Goal: Task Accomplishment & Management: Use online tool/utility

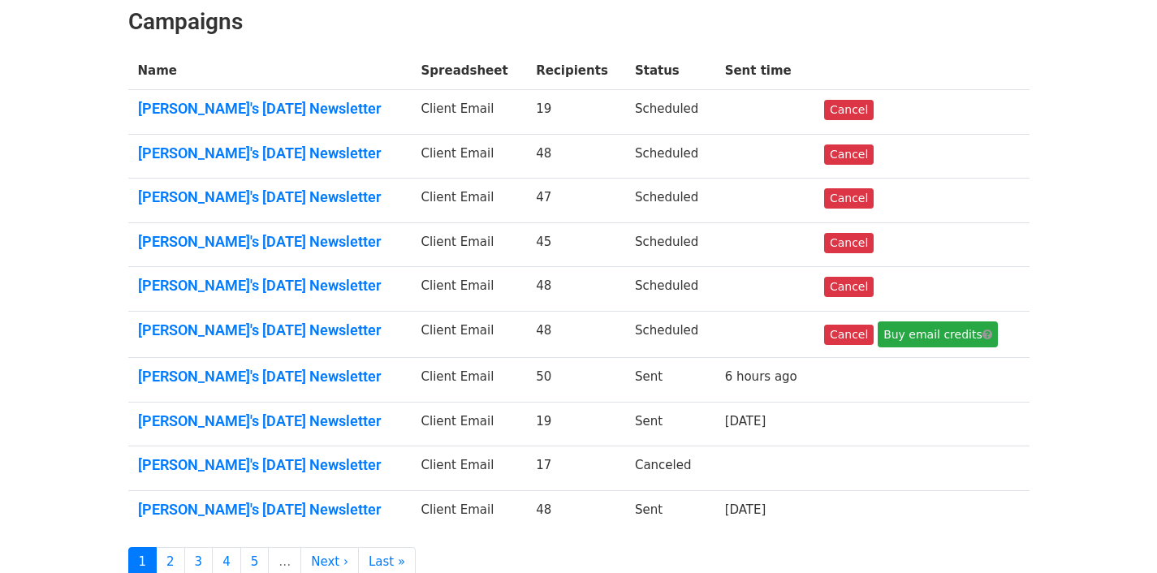
scroll to position [246, 0]
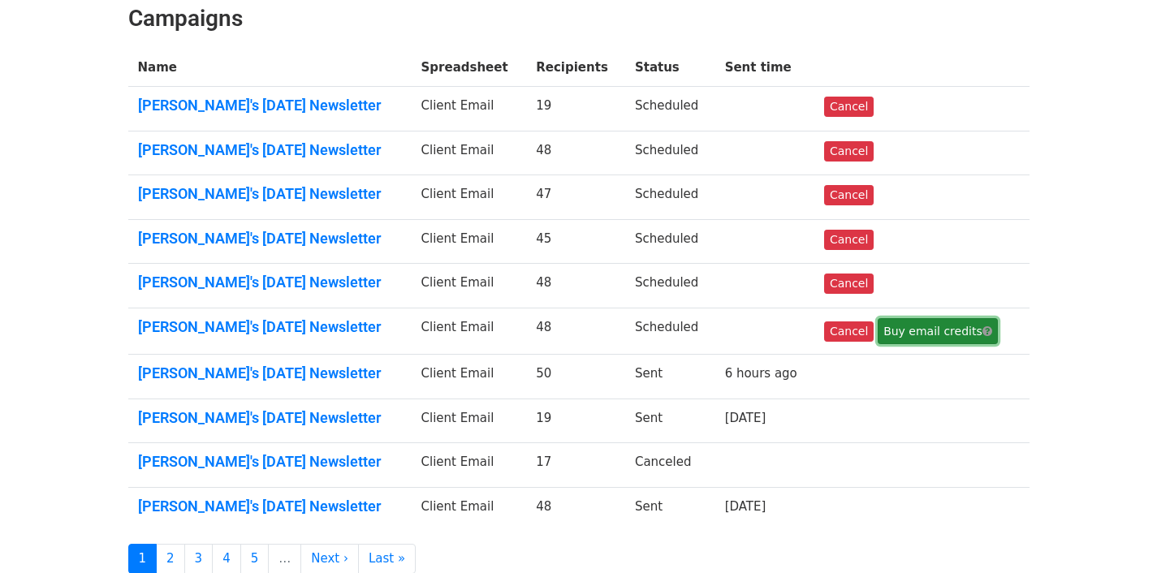
click at [918, 333] on link "Buy email credits" at bounding box center [938, 331] width 120 height 26
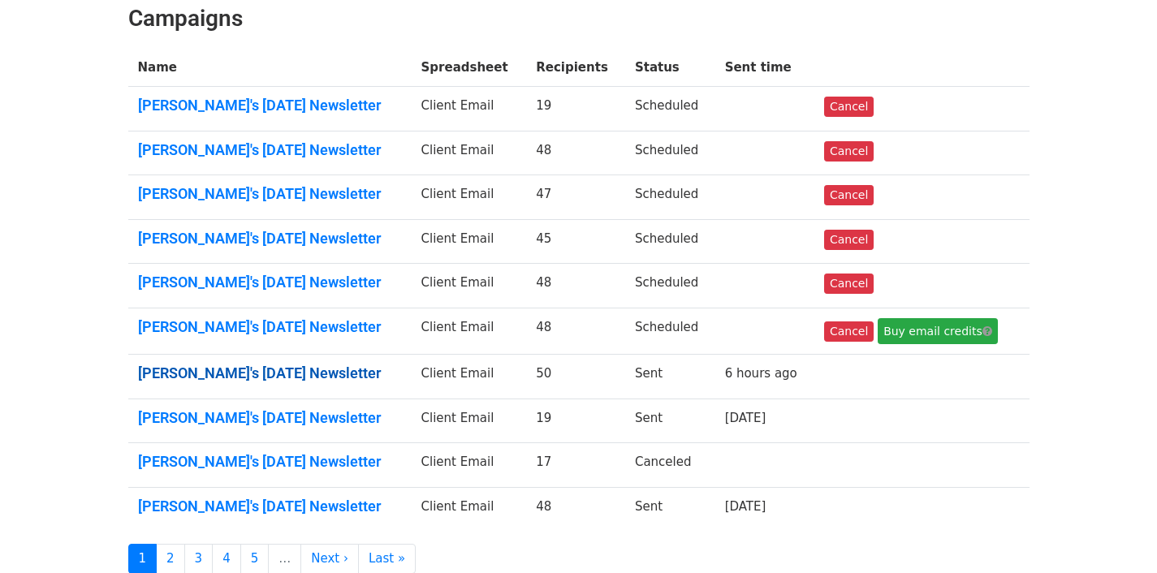
click at [346, 367] on link "Yu Qing's September 2025 Newsletter" at bounding box center [270, 374] width 264 height 18
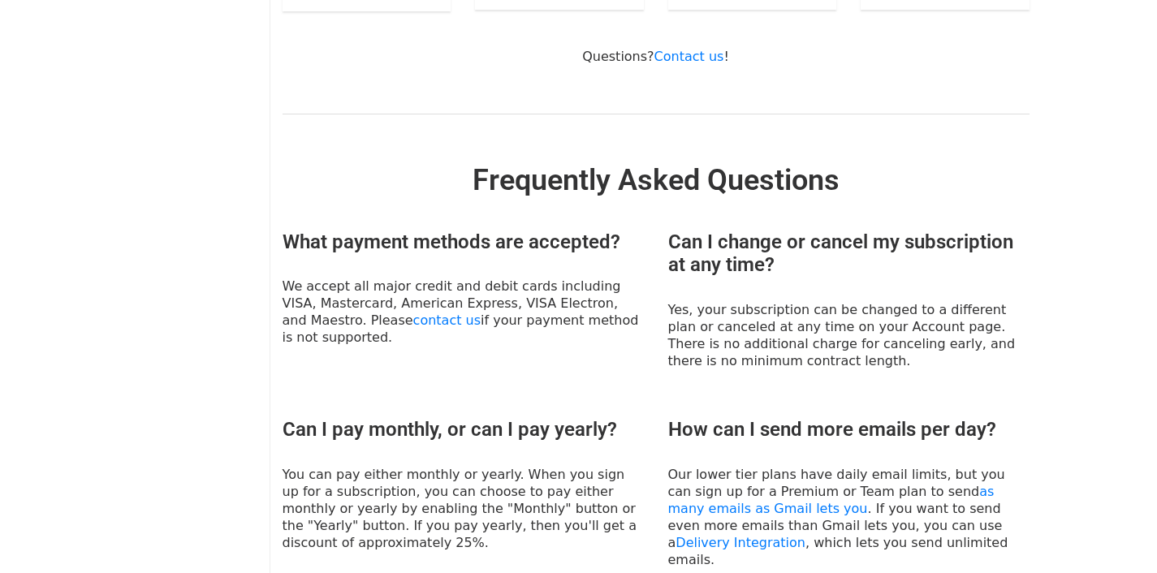
scroll to position [777, 0]
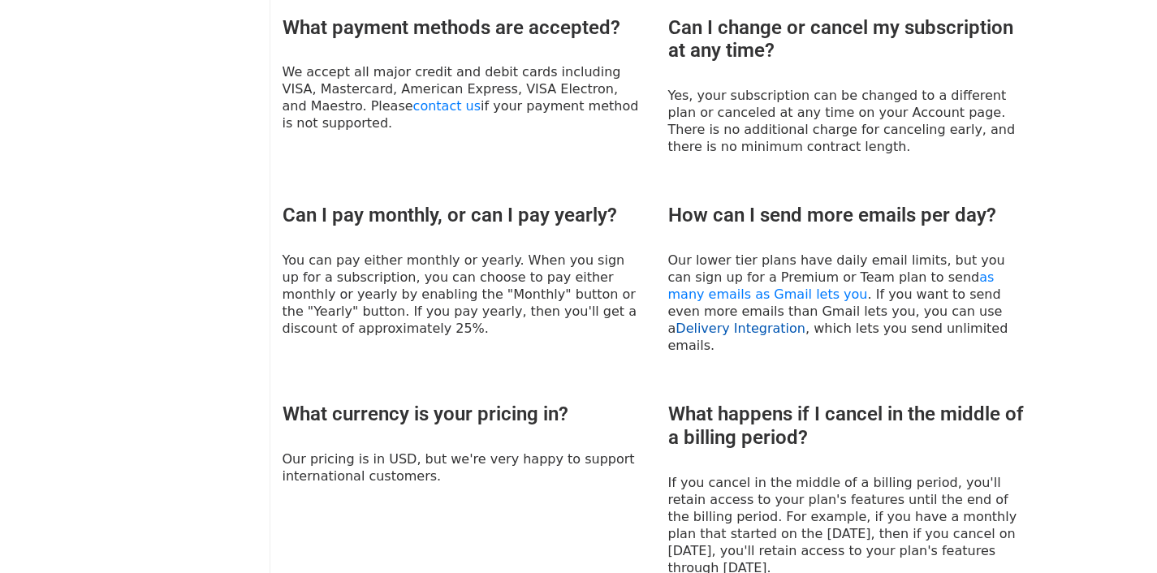
click at [806, 321] on link "Delivery Integration" at bounding box center [741, 328] width 130 height 15
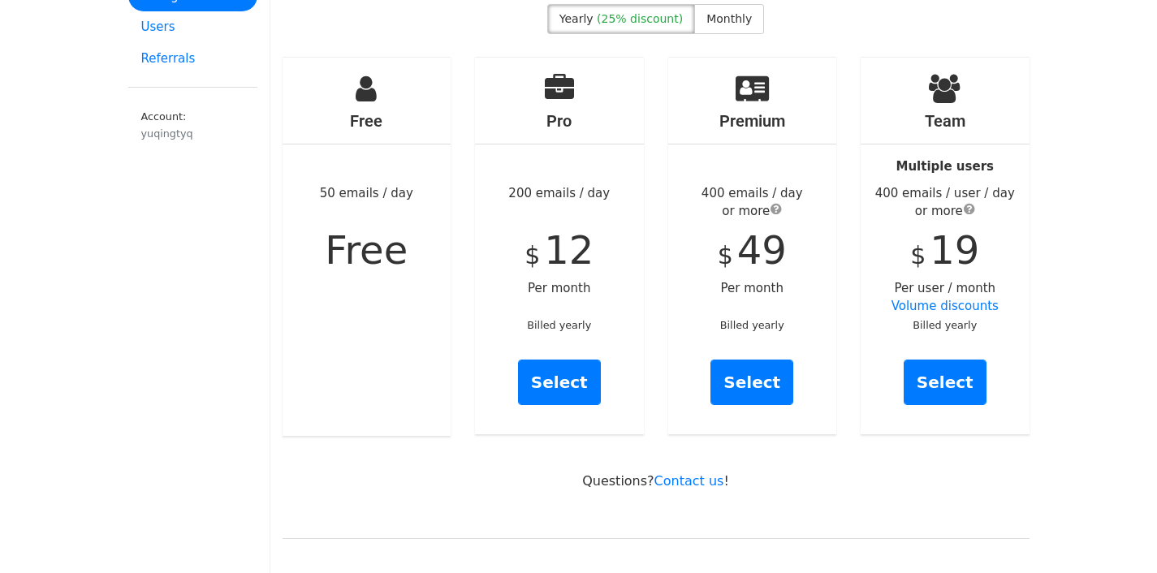
scroll to position [0, 0]
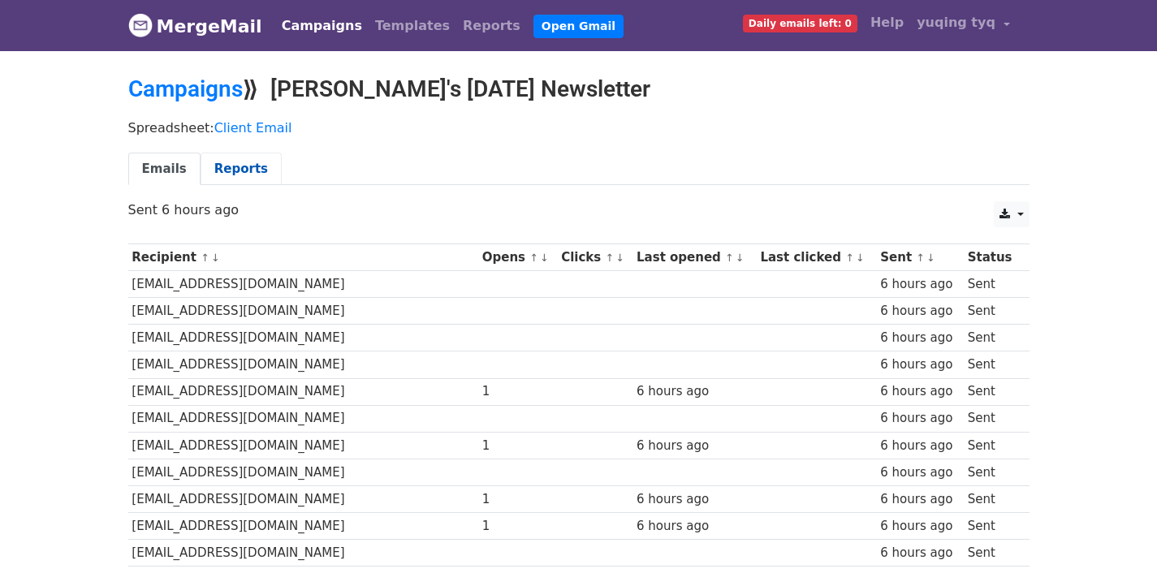
click at [205, 159] on link "Reports" at bounding box center [241, 169] width 81 height 33
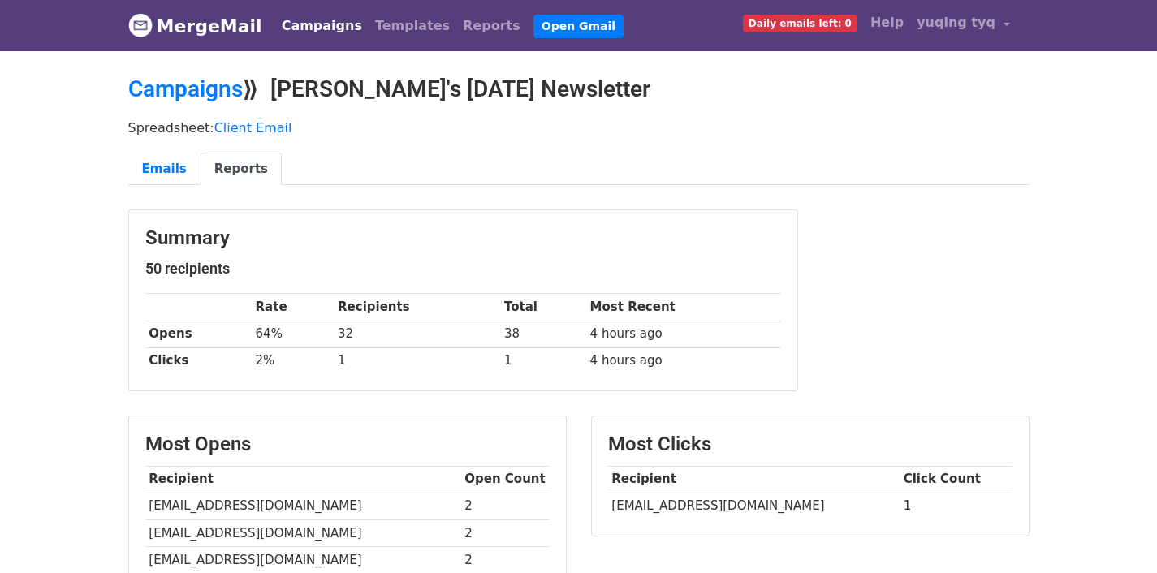
click at [153, 23] on link "MergeMail" at bounding box center [195, 26] width 134 height 34
